Goal: Task Accomplishment & Management: Use online tool/utility

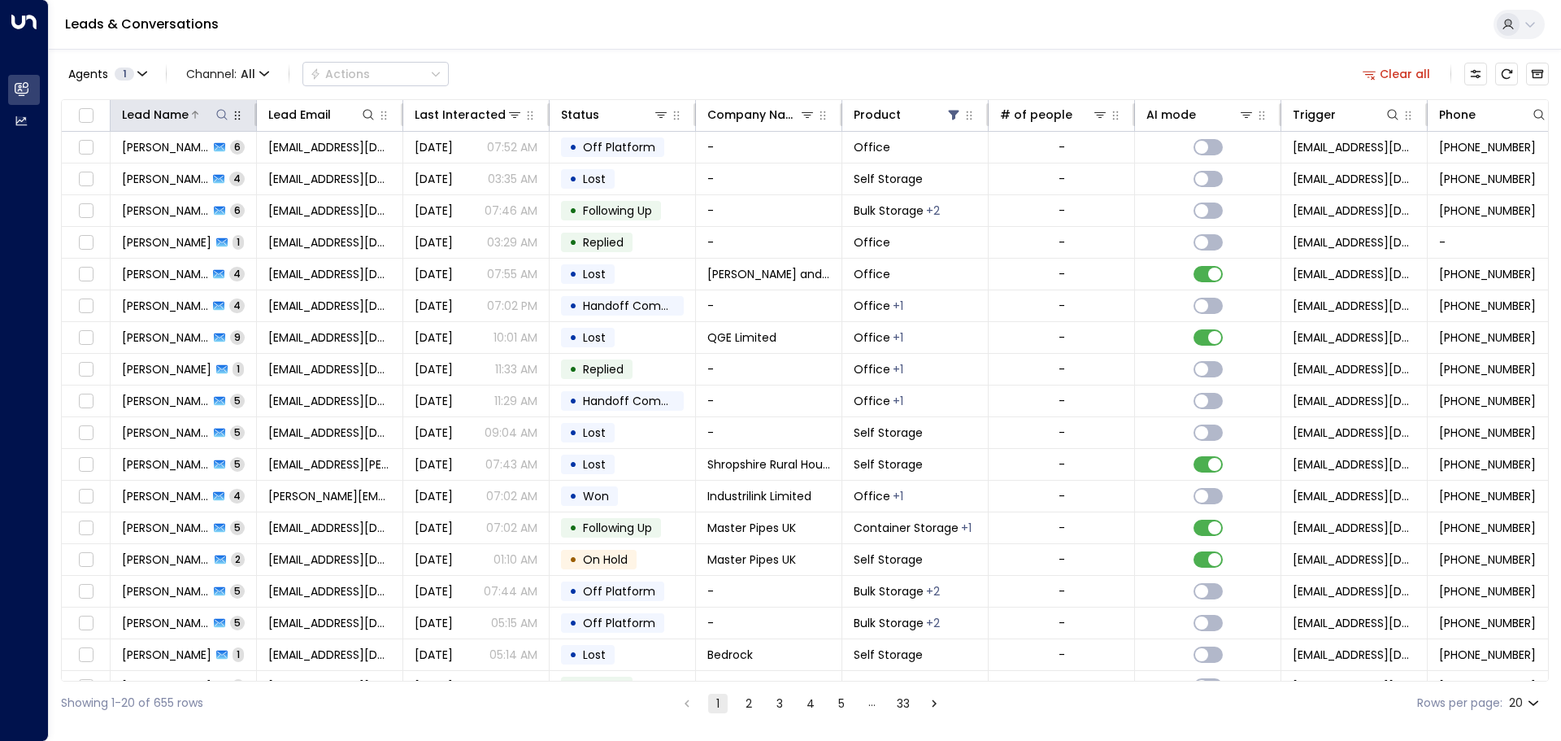
click at [221, 117] on icon at bounding box center [221, 114] width 13 height 13
type input "**********"
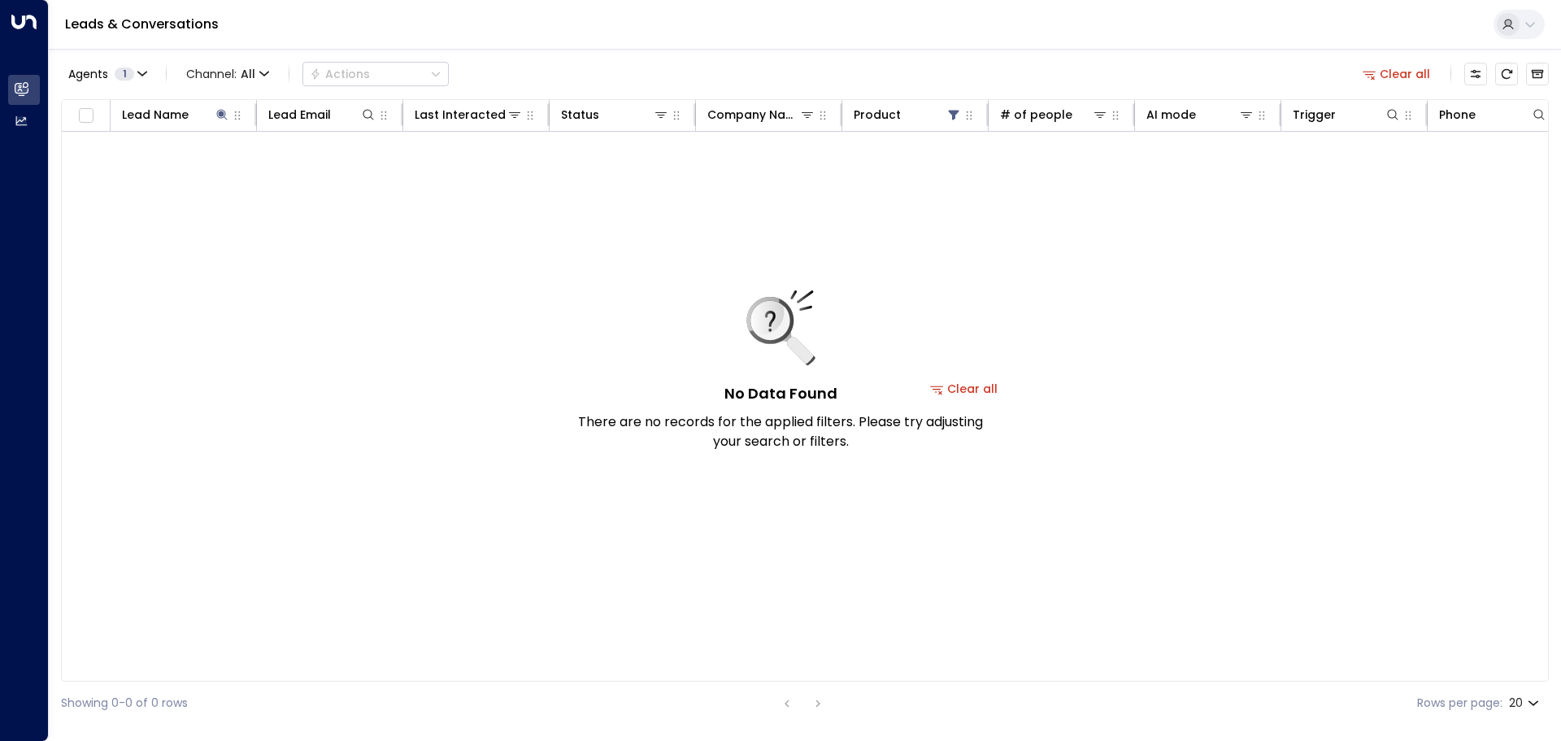
click at [971, 390] on div "No Data Found There are no records for the applied filters. Please try adjustin…" at bounding box center [780, 370] width 406 height 161
click at [985, 389] on button "Clear all" at bounding box center [963, 388] width 81 height 23
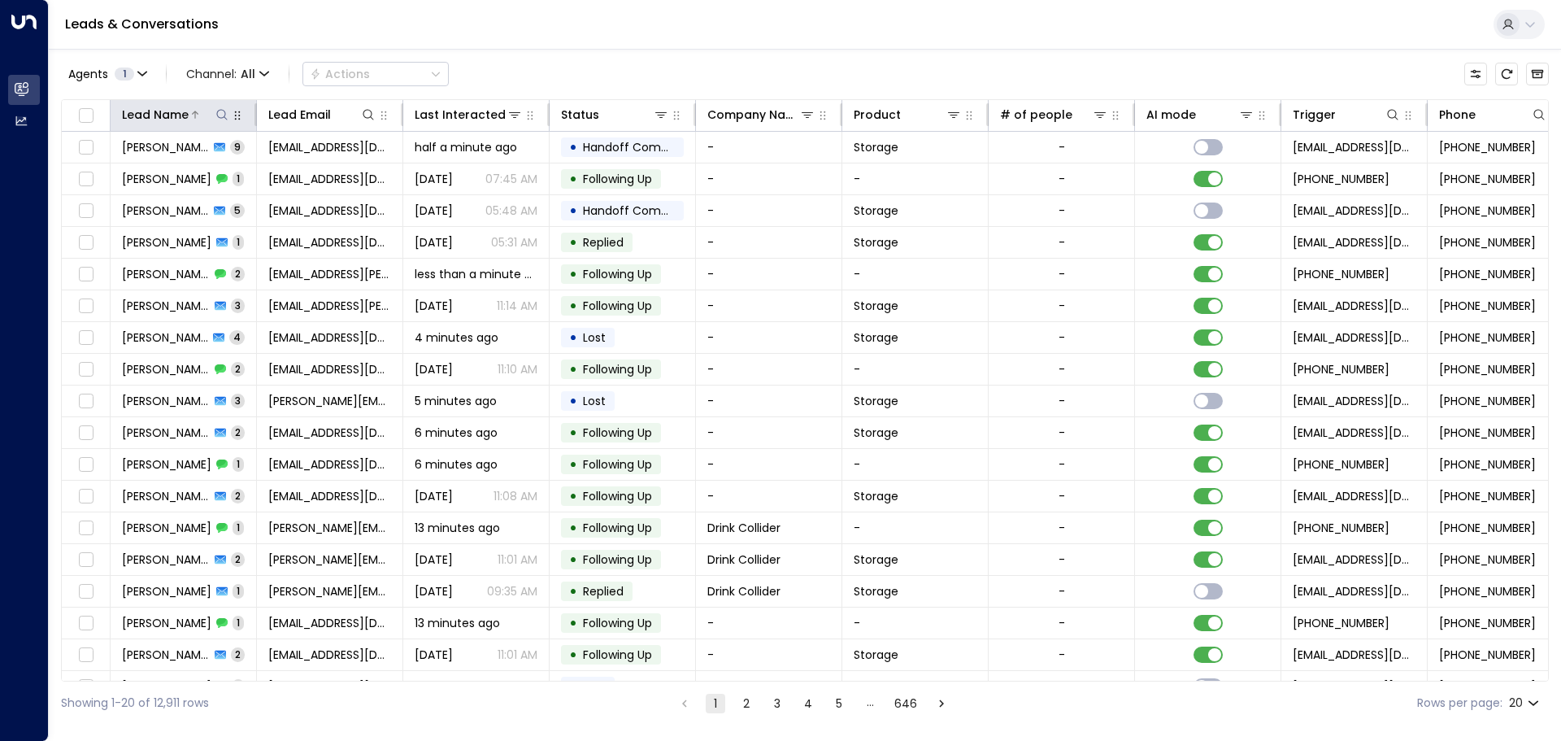
click at [228, 113] on icon at bounding box center [221, 114] width 13 height 13
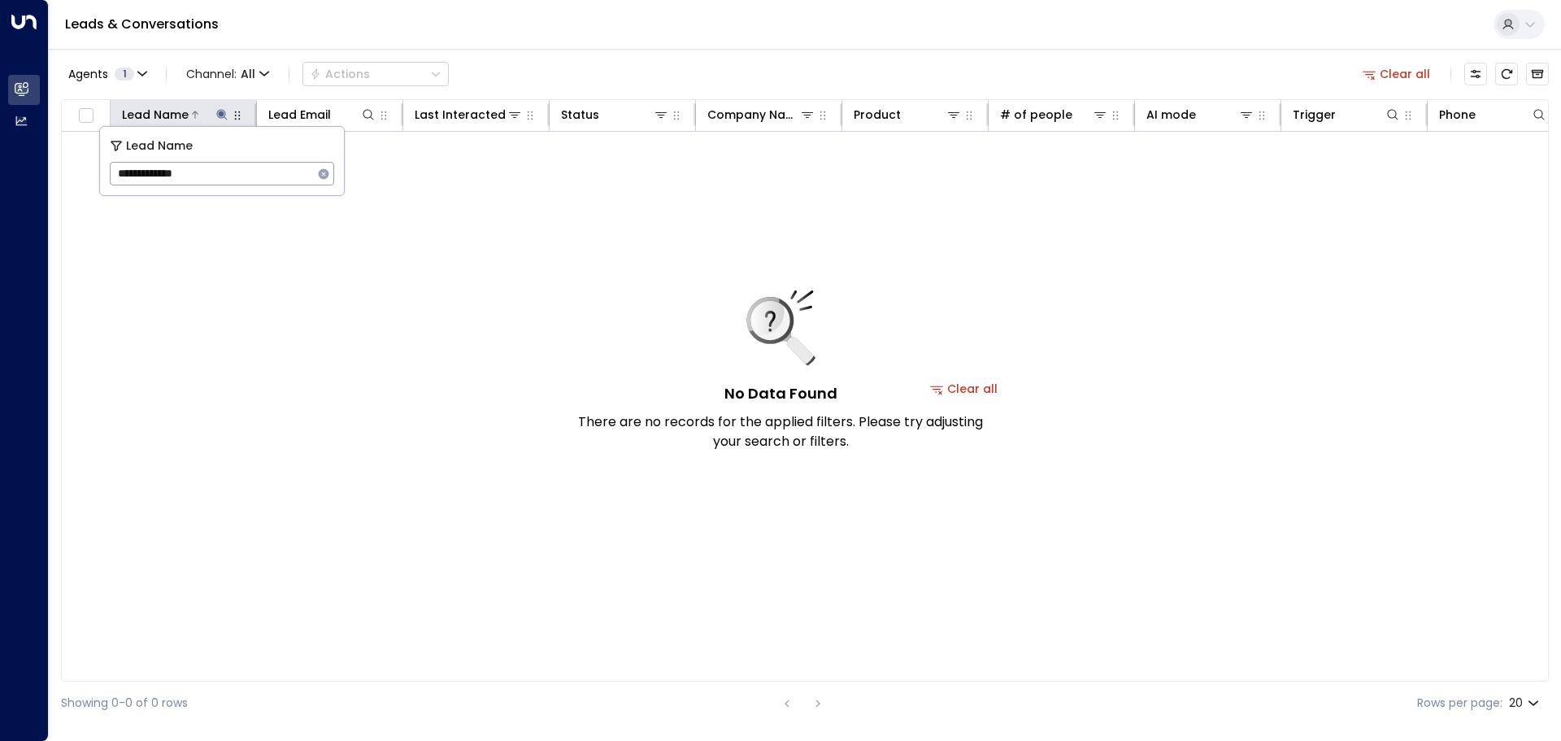
type input "**********"
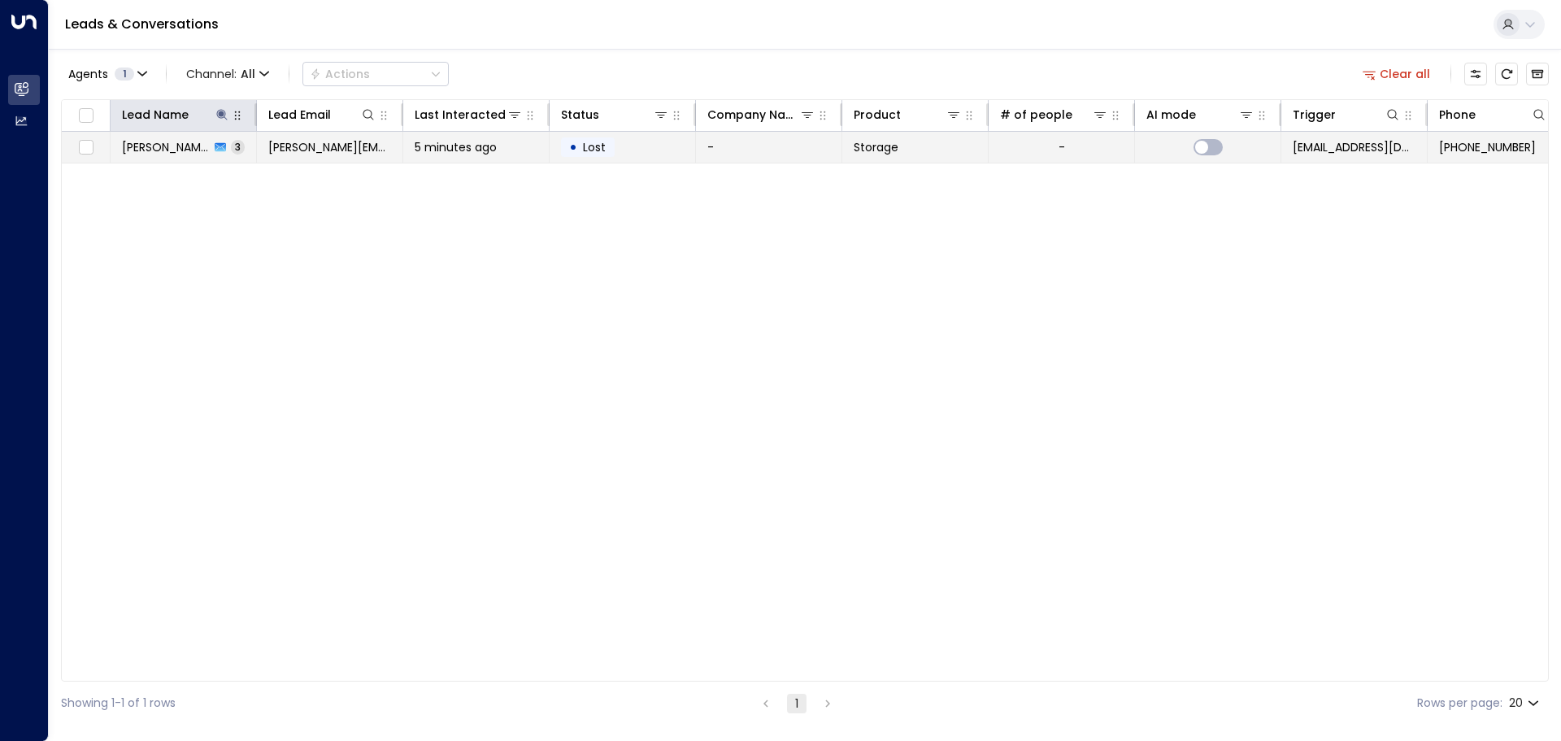
click at [428, 155] on td "5 minutes ago" at bounding box center [476, 147] width 146 height 31
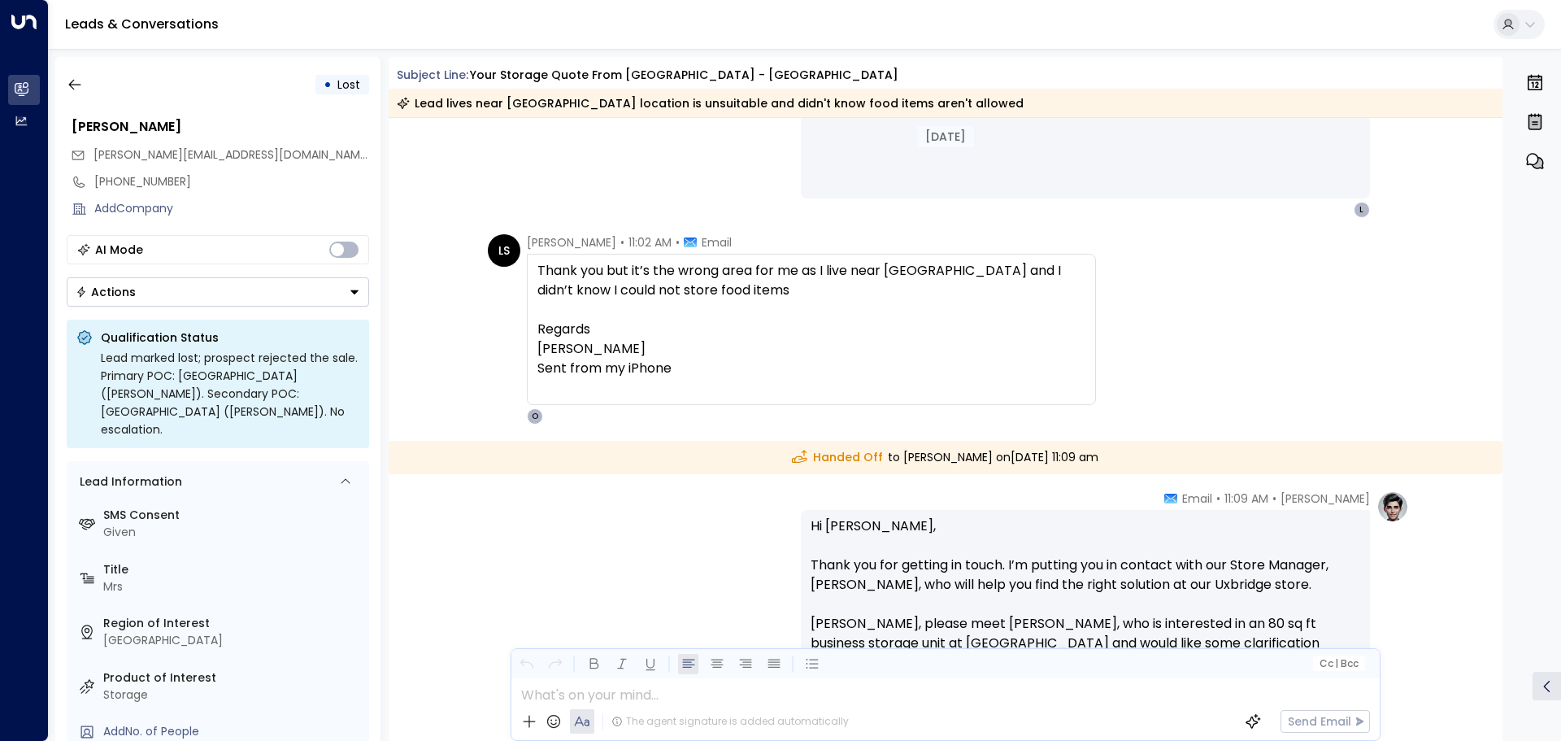
scroll to position [1178, 0]
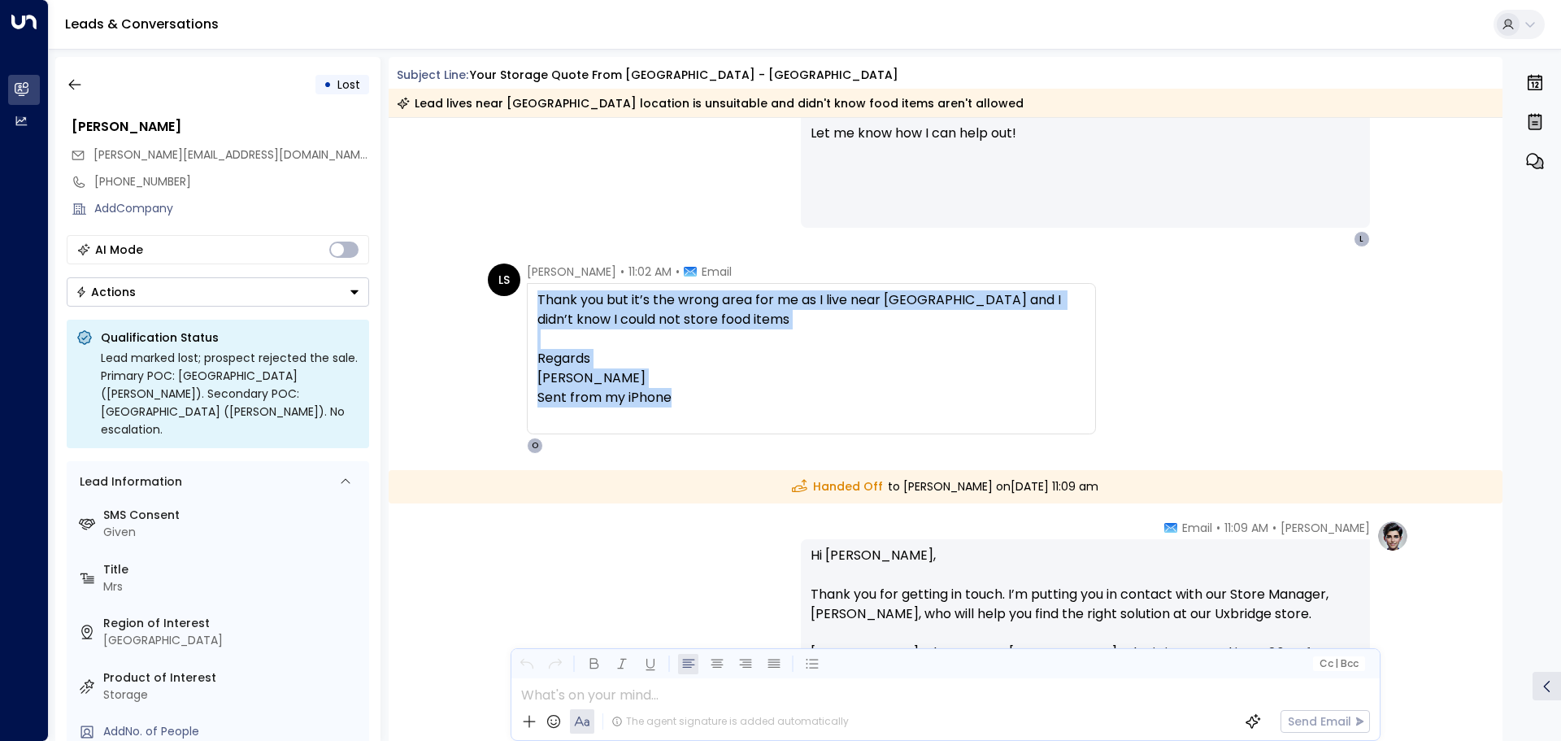
drag, startPoint x: 536, startPoint y: 299, endPoint x: 708, endPoint y: 324, distance: 174.0
click at [954, 393] on div "Thank you but it’s the wrong area for me as I live near [GEOGRAPHIC_DATA] and I…" at bounding box center [811, 358] width 548 height 137
copy div "Thank you but it’s the wrong area for me as I live near [GEOGRAPHIC_DATA] and I…"
